Goal: Navigation & Orientation: Find specific page/section

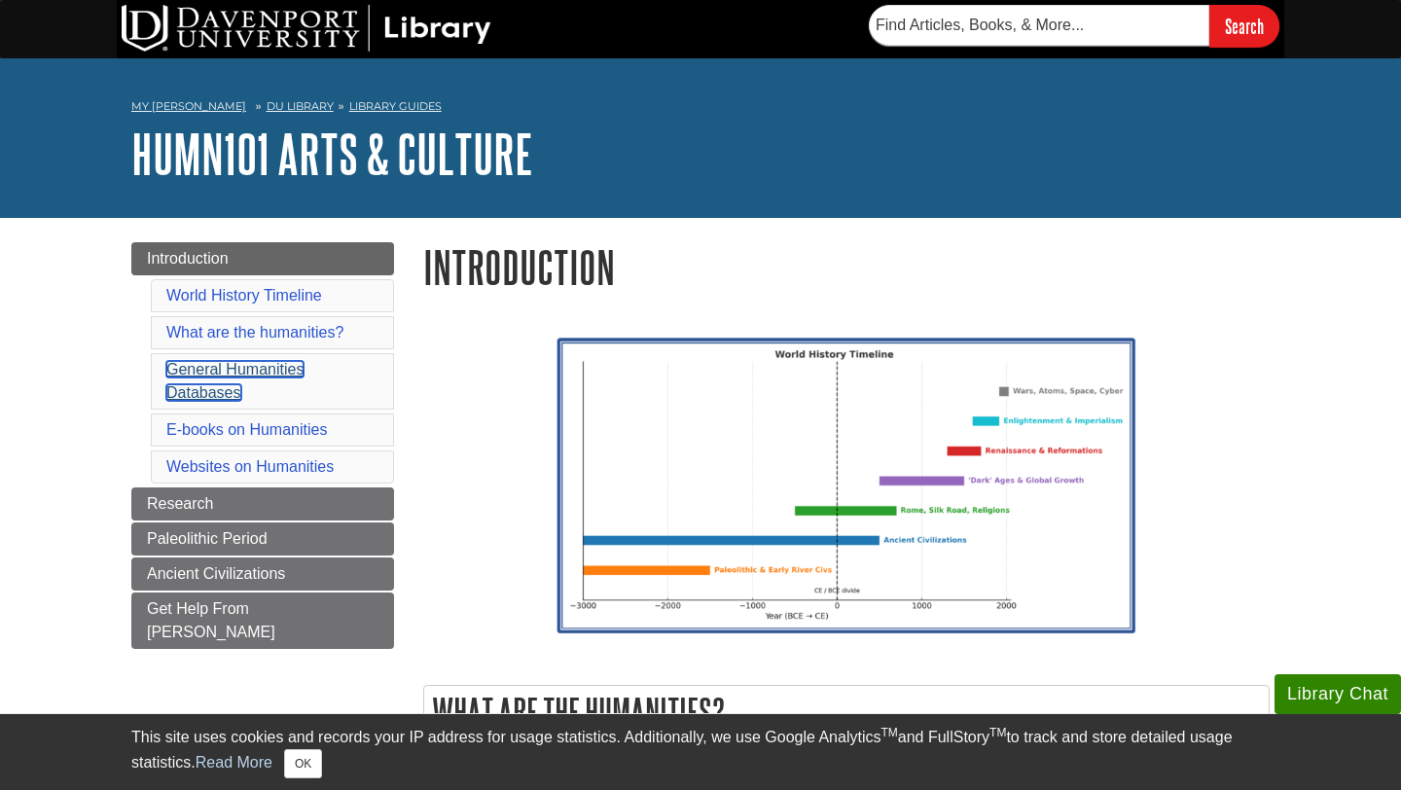
click at [244, 375] on link "General Humanities Databases" at bounding box center [234, 381] width 137 height 40
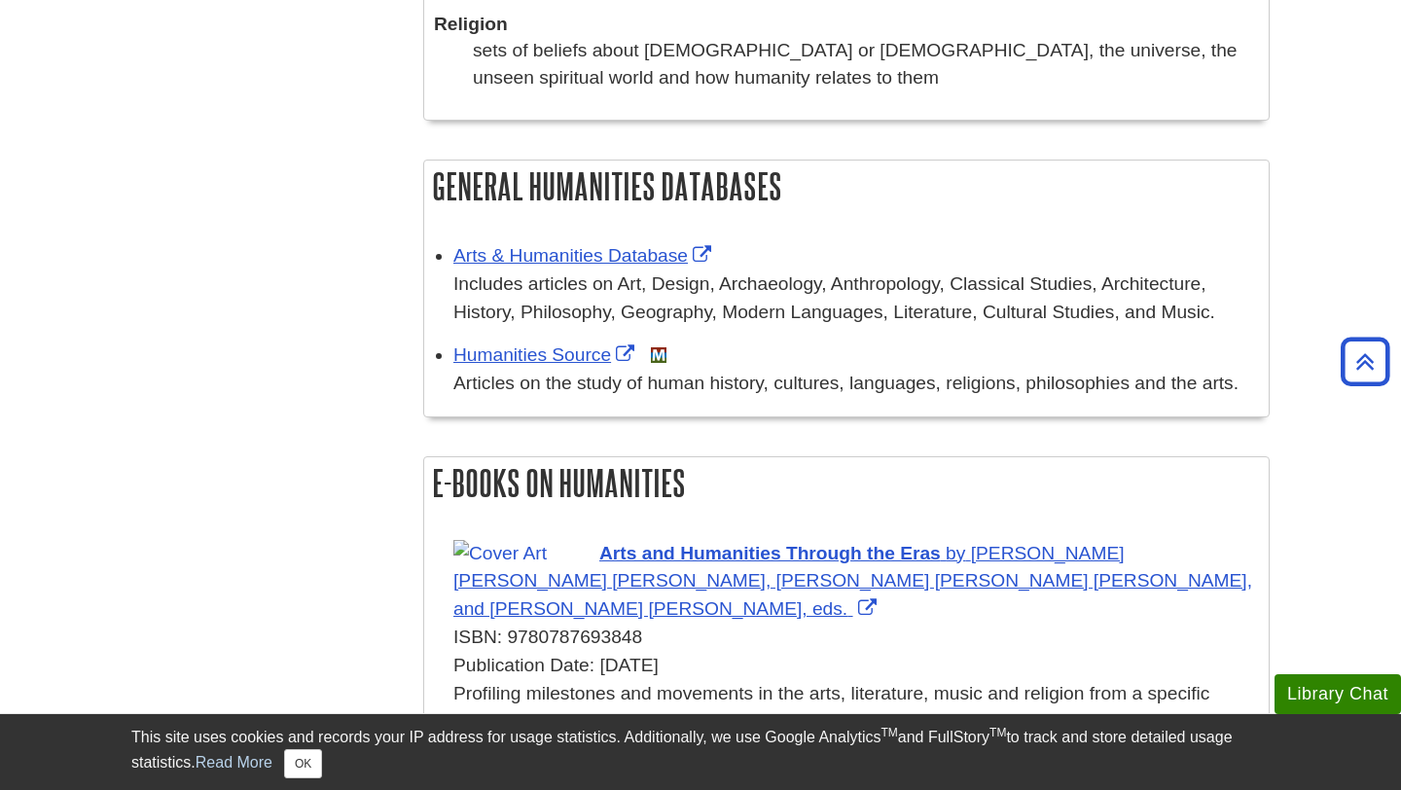
scroll to position [1629, 0]
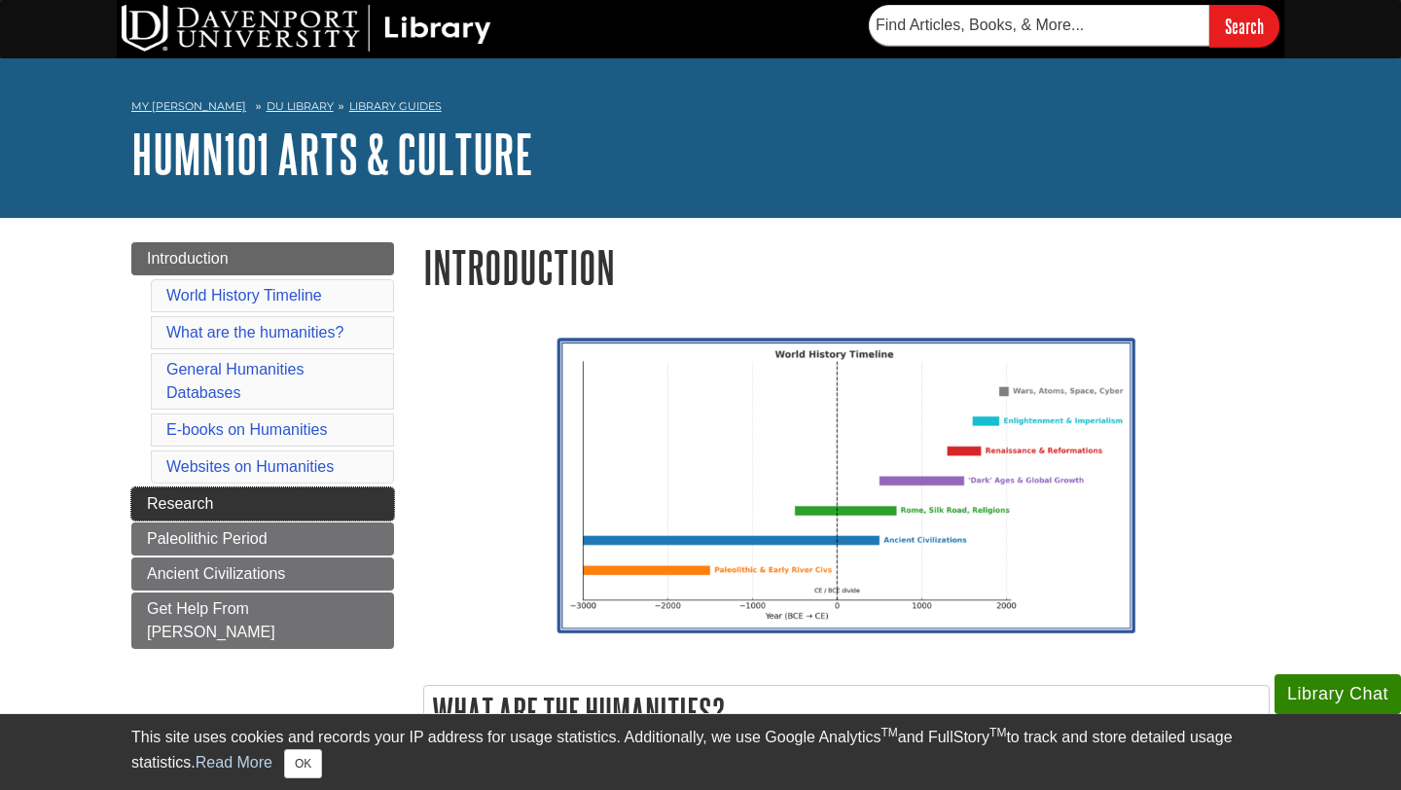
click at [265, 499] on link "Research" at bounding box center [262, 503] width 263 height 33
